Goal: Task Accomplishment & Management: Manage account settings

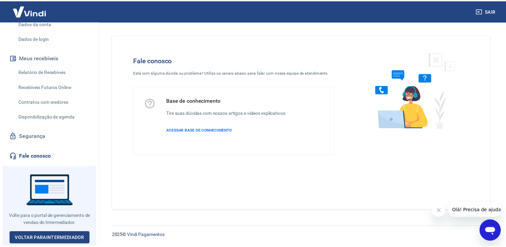
scroll to position [106, 0]
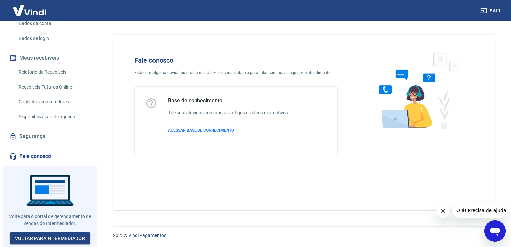
click at [44, 74] on link "Relatório de Recebíveis" at bounding box center [54, 72] width 76 height 14
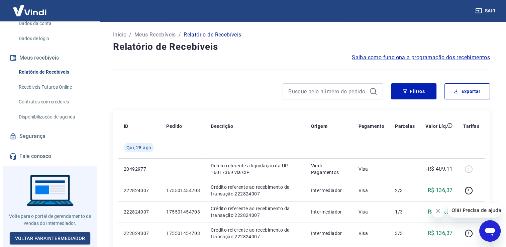
click at [40, 14] on img at bounding box center [29, 10] width 43 height 20
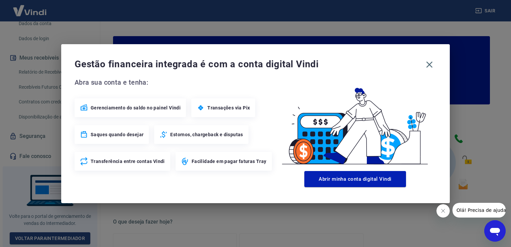
click at [381, 177] on button "Abrir minha conta digital Vindi" at bounding box center [355, 179] width 102 height 16
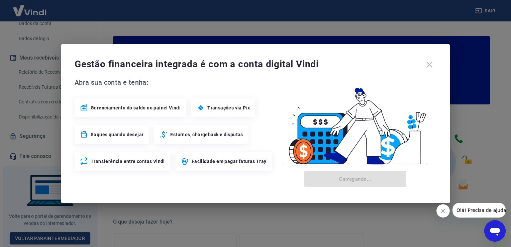
click at [429, 62] on div "Gestão financeira integrada é com a conta digital Vindi" at bounding box center [256, 65] width 362 height 14
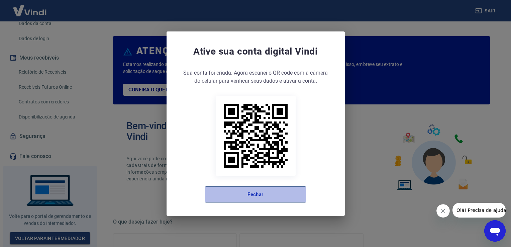
click at [242, 194] on button "Fechar" at bounding box center [256, 194] width 102 height 16
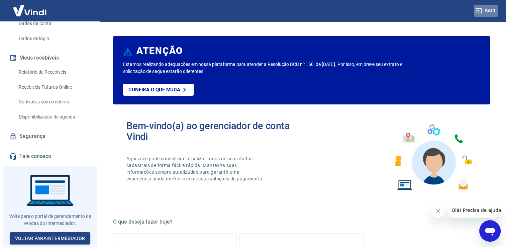
click at [489, 9] on button "Sair" at bounding box center [486, 11] width 24 height 12
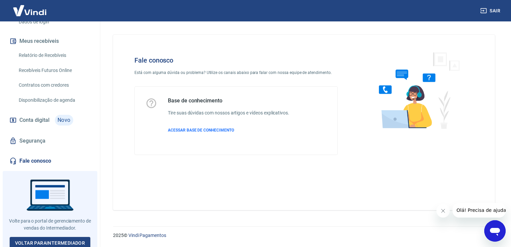
scroll to position [128, 0]
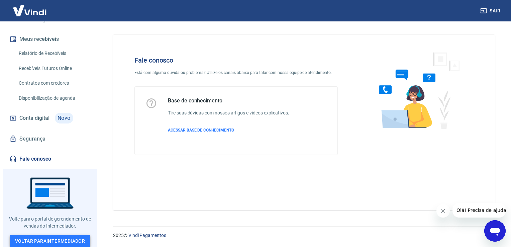
click at [59, 238] on link "Voltar para Intermediador" at bounding box center [50, 241] width 81 height 12
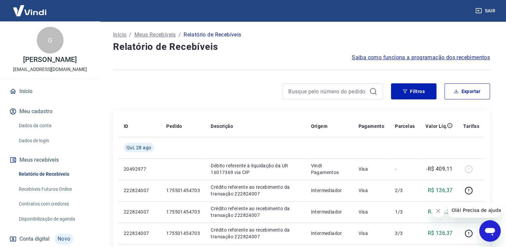
click at [34, 8] on img at bounding box center [29, 10] width 43 height 20
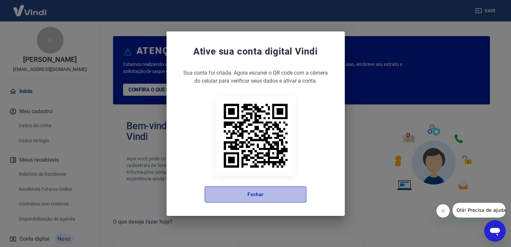
drag, startPoint x: 257, startPoint y: 192, endPoint x: 242, endPoint y: 143, distance: 52.2
click at [257, 192] on button "Fechar" at bounding box center [256, 194] width 102 height 16
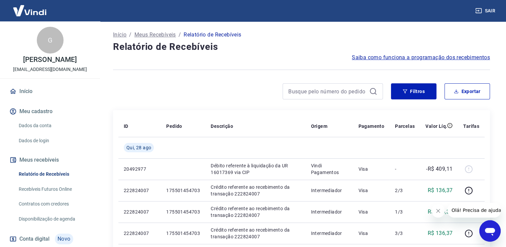
click at [31, 11] on img at bounding box center [29, 10] width 43 height 20
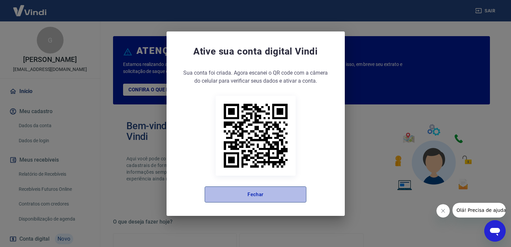
click at [281, 197] on button "Fechar" at bounding box center [256, 194] width 102 height 16
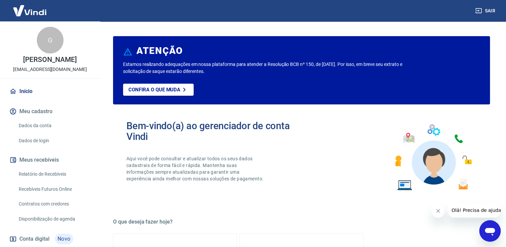
click at [28, 7] on img at bounding box center [29, 10] width 43 height 20
